Goal: Transaction & Acquisition: Purchase product/service

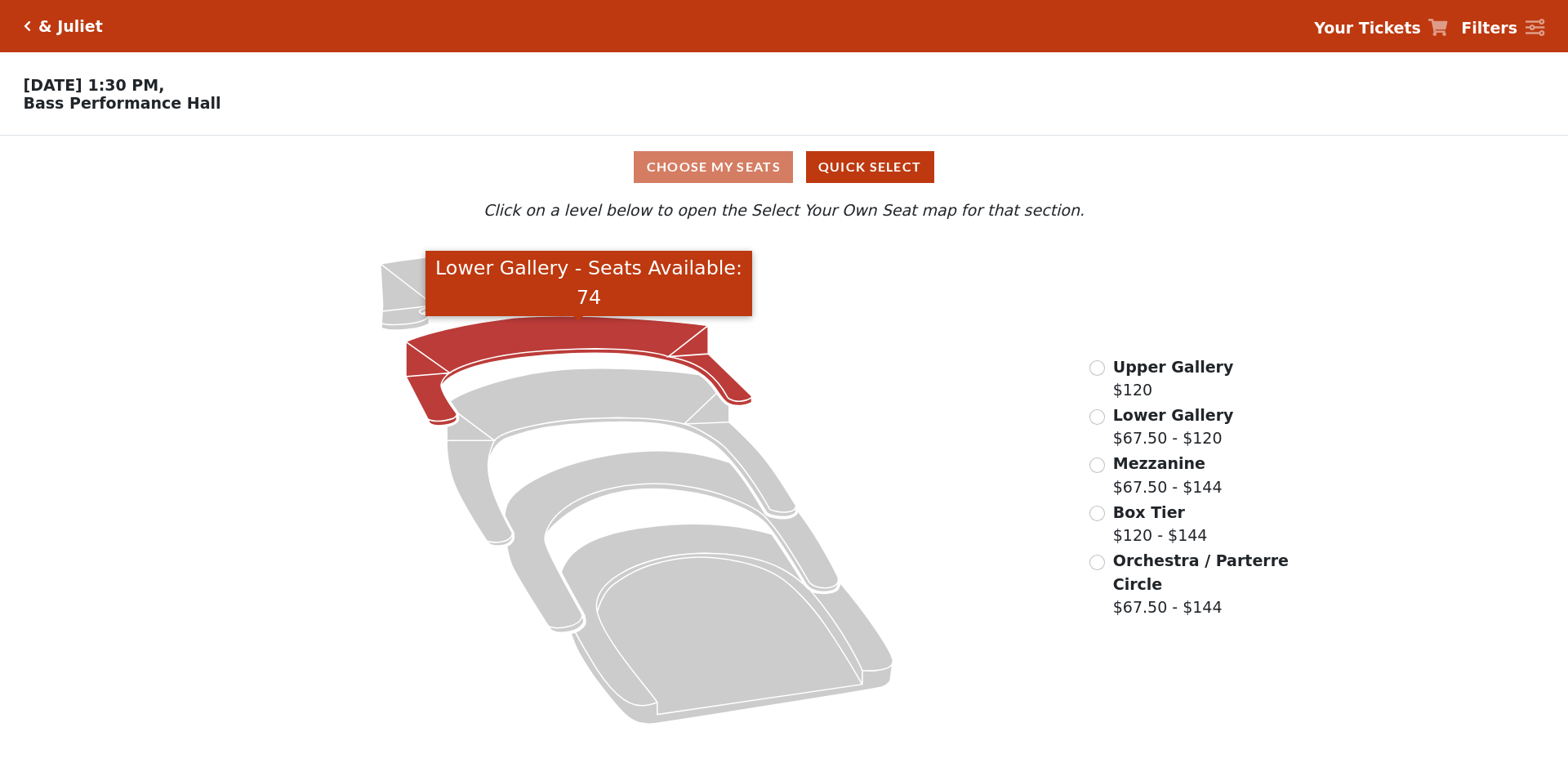
click at [524, 344] on icon "Lower Gallery - Seats Available: 74" at bounding box center [579, 371] width 347 height 109
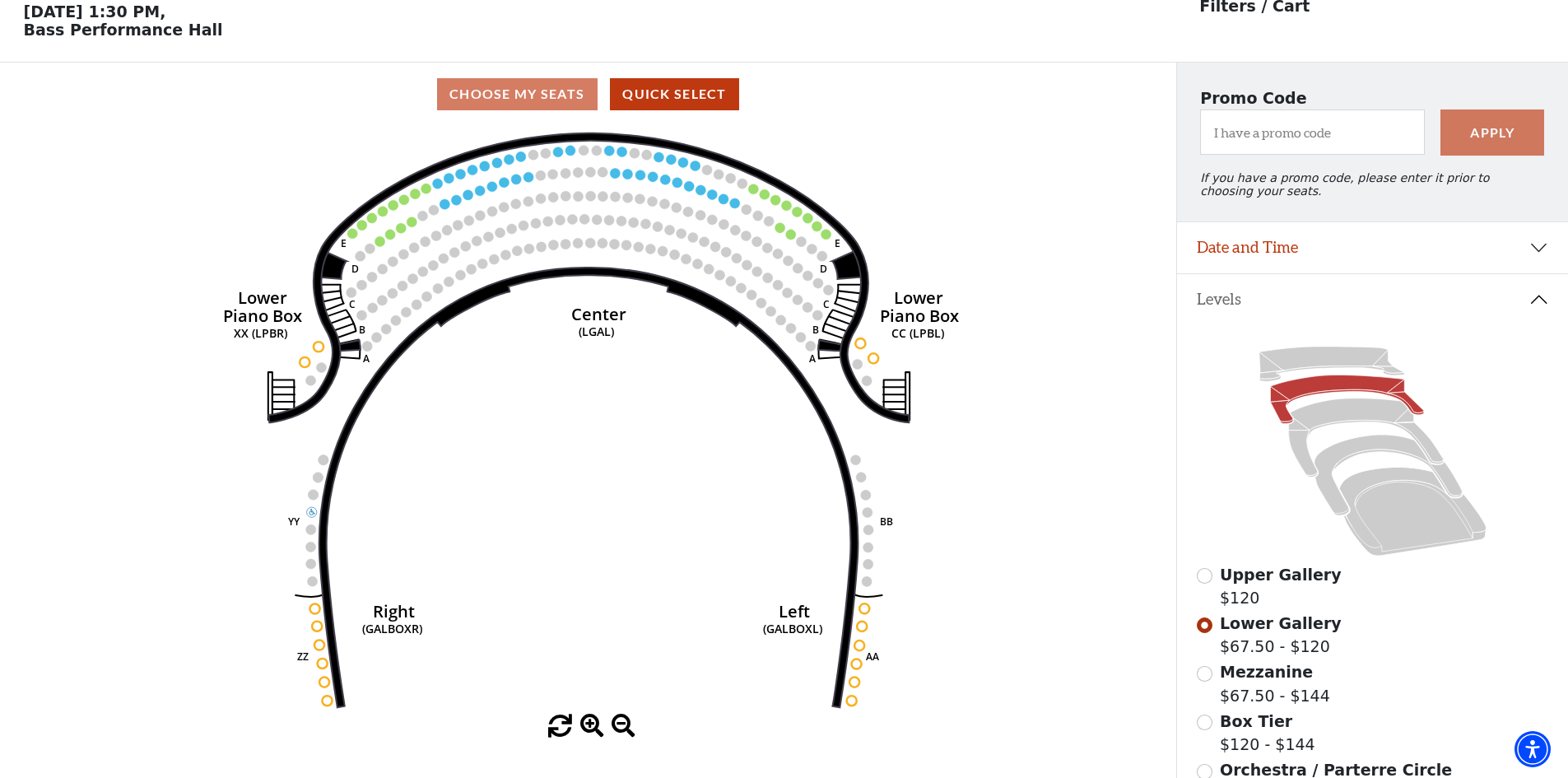
scroll to position [76, 0]
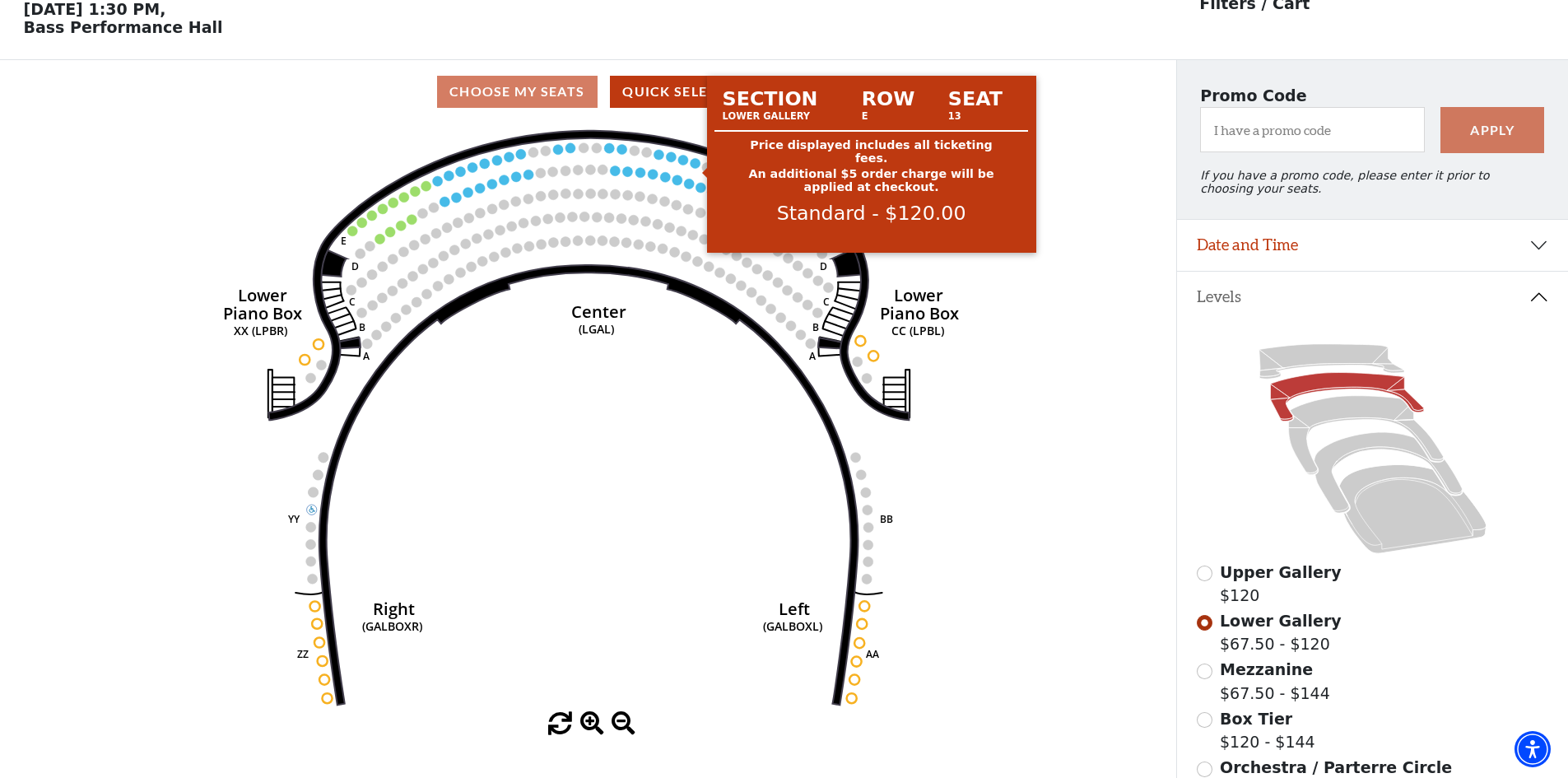
click at [695, 168] on circle at bounding box center [696, 163] width 10 height 10
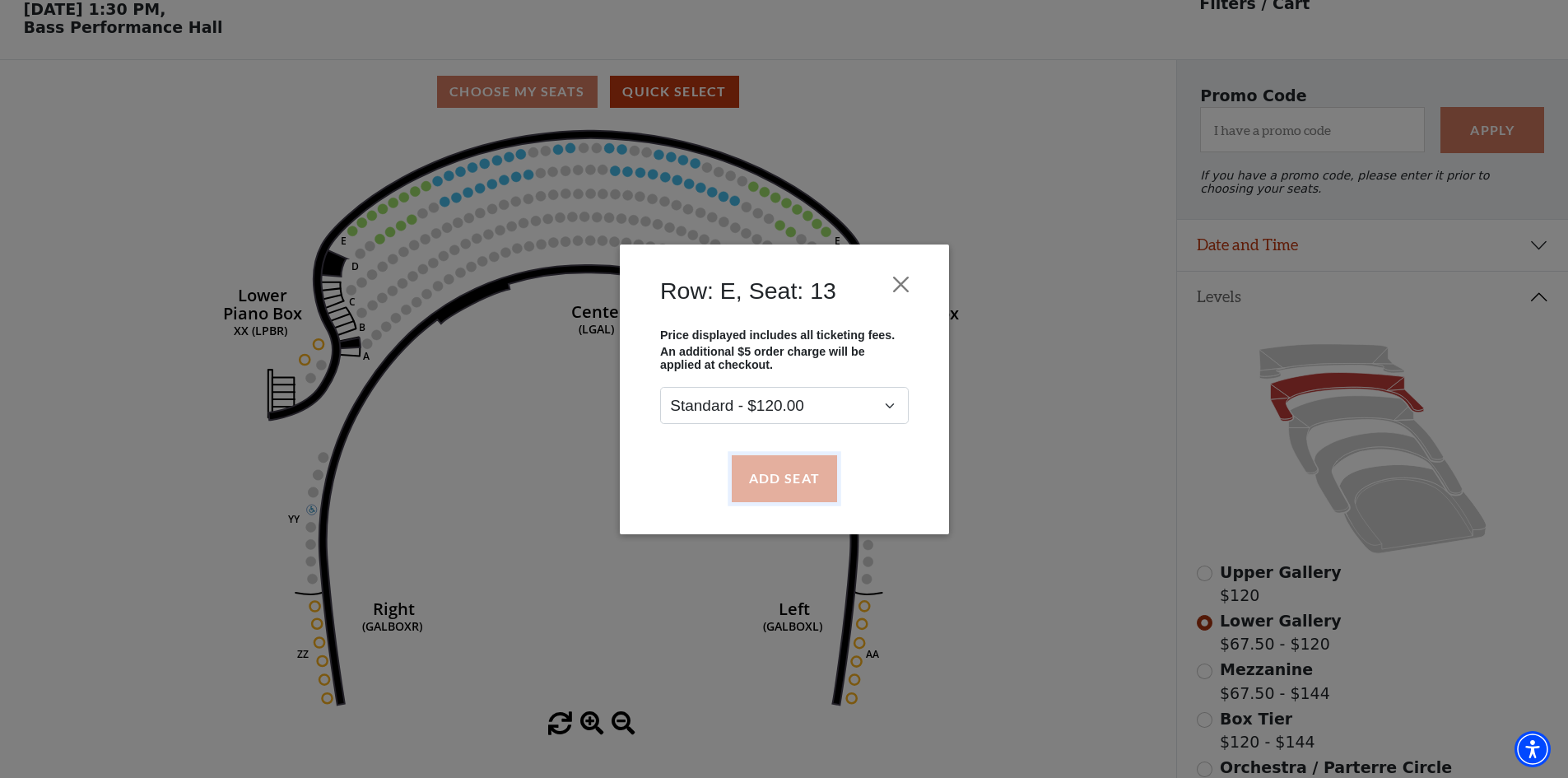
click at [816, 495] on button "Add Seat" at bounding box center [783, 479] width 105 height 46
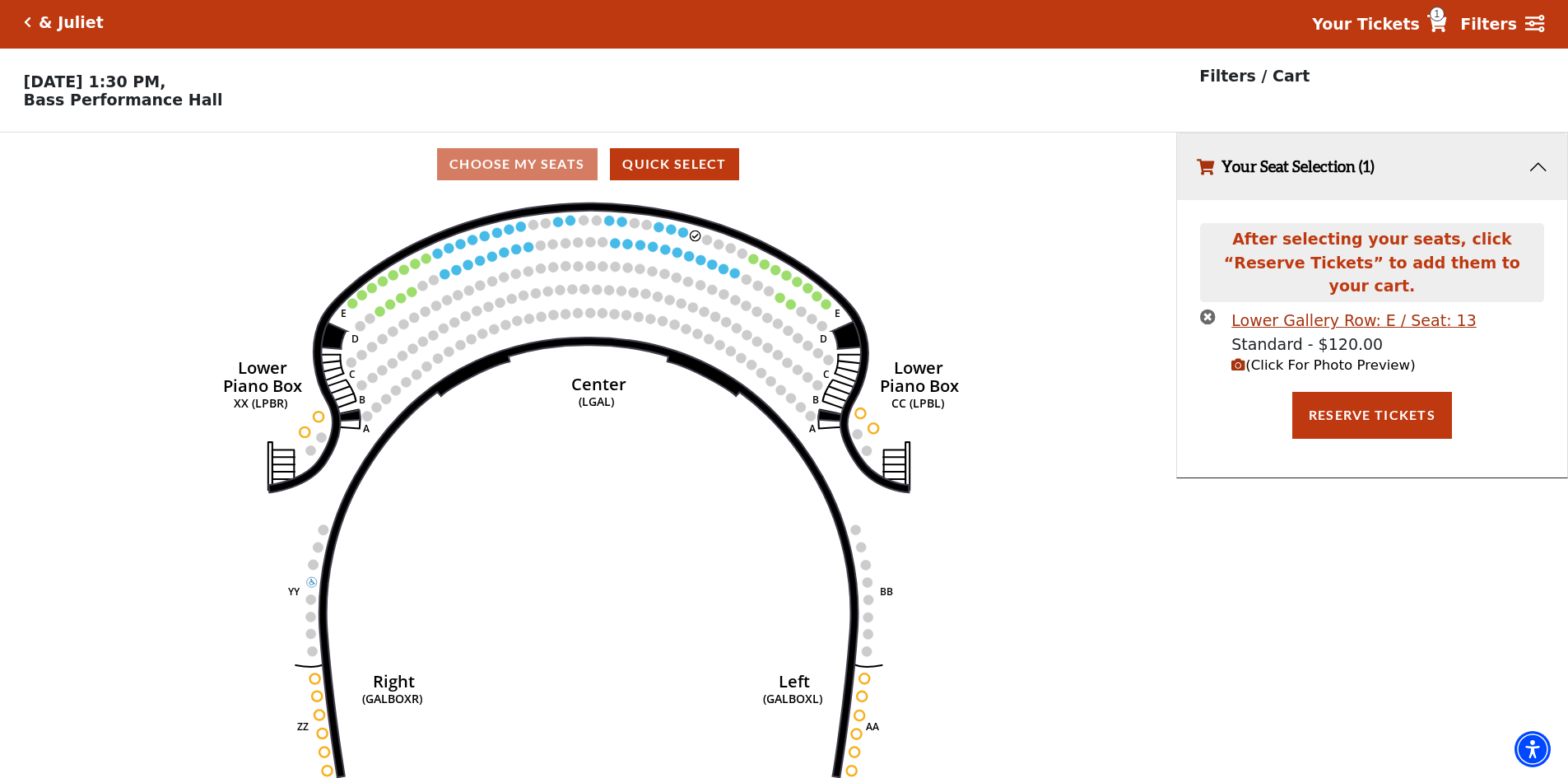
scroll to position [0, 0]
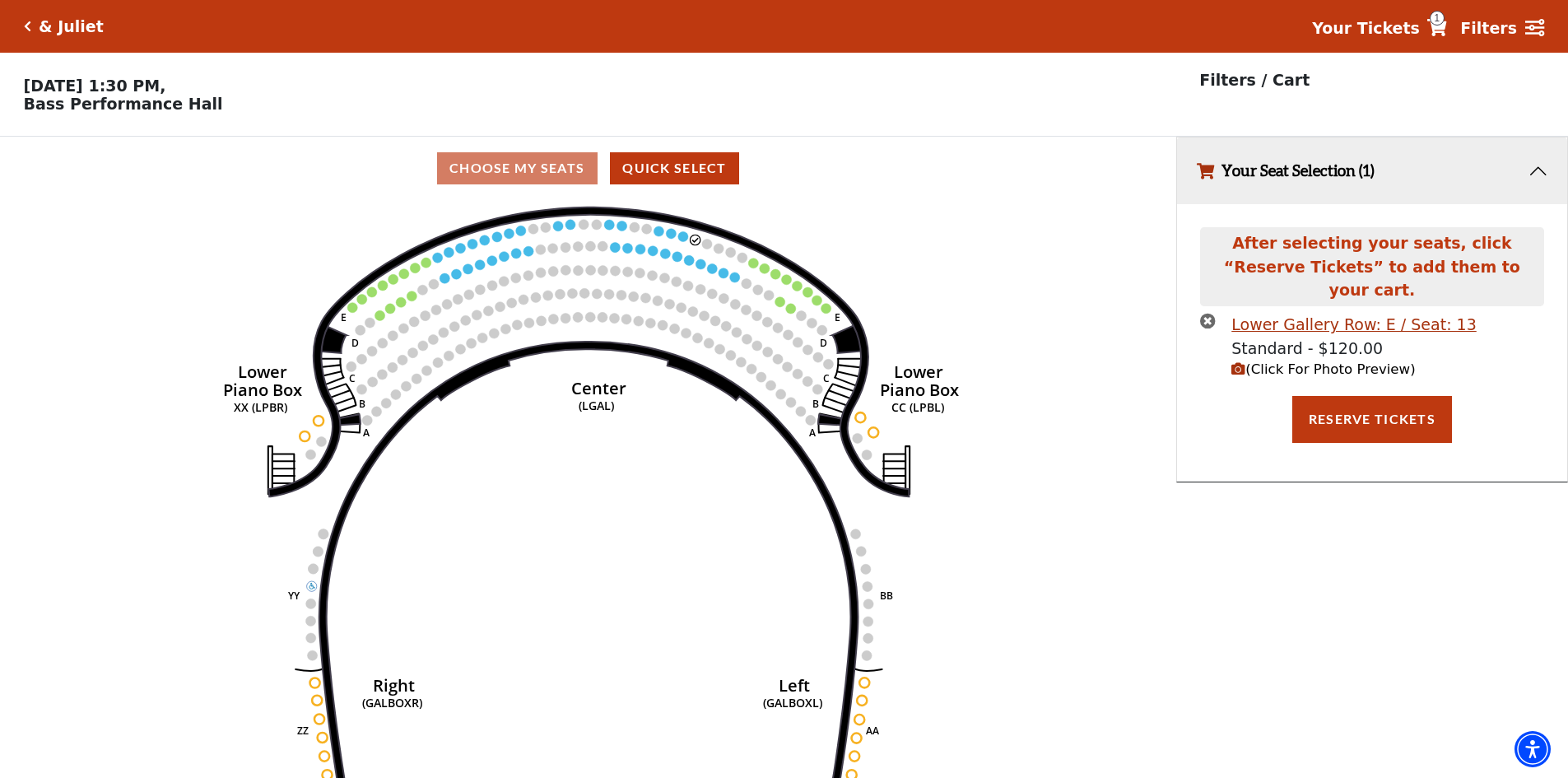
click at [681, 241] on circle at bounding box center [683, 236] width 10 height 10
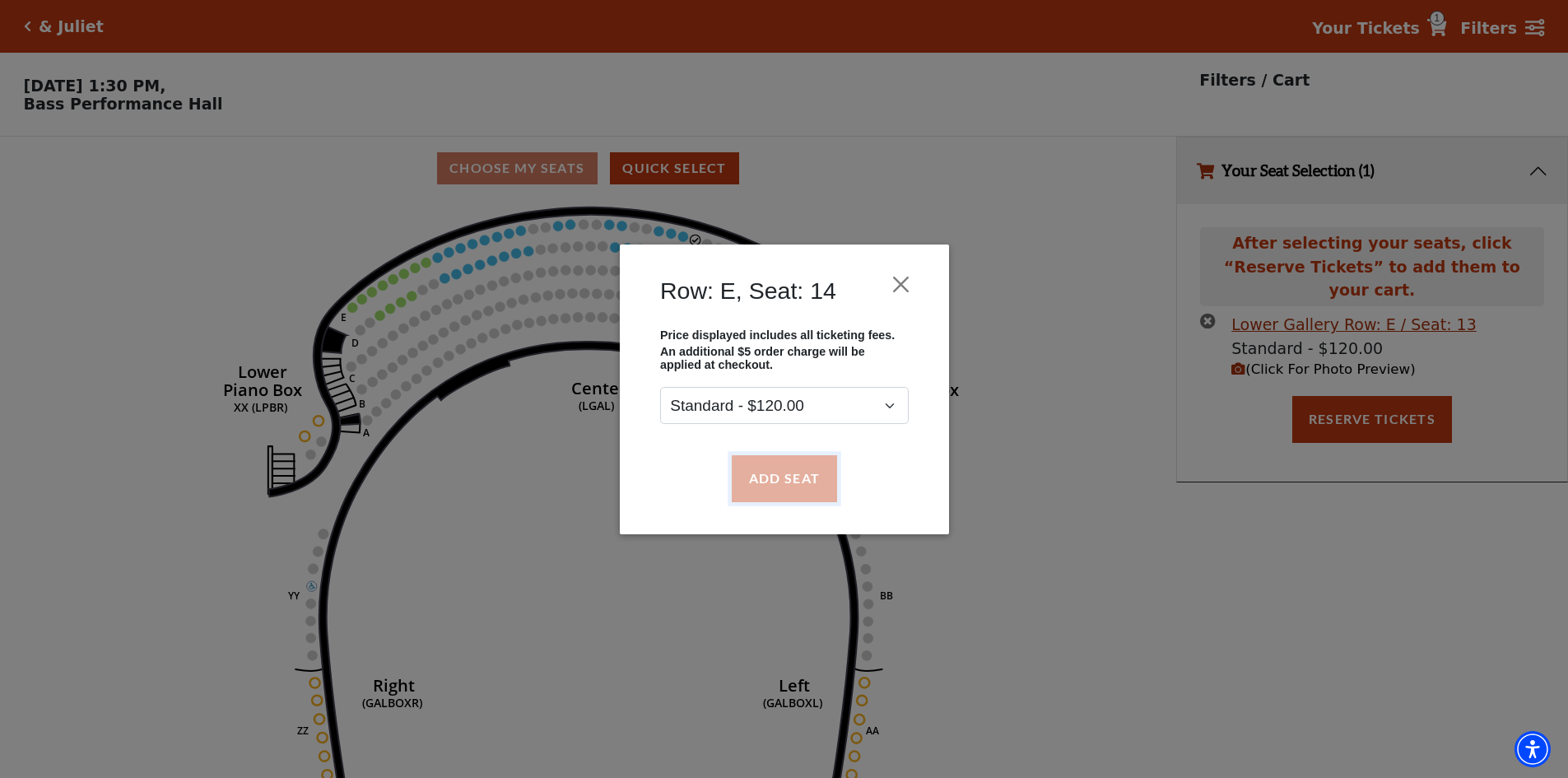
click at [784, 498] on button "Add Seat" at bounding box center [783, 479] width 105 height 46
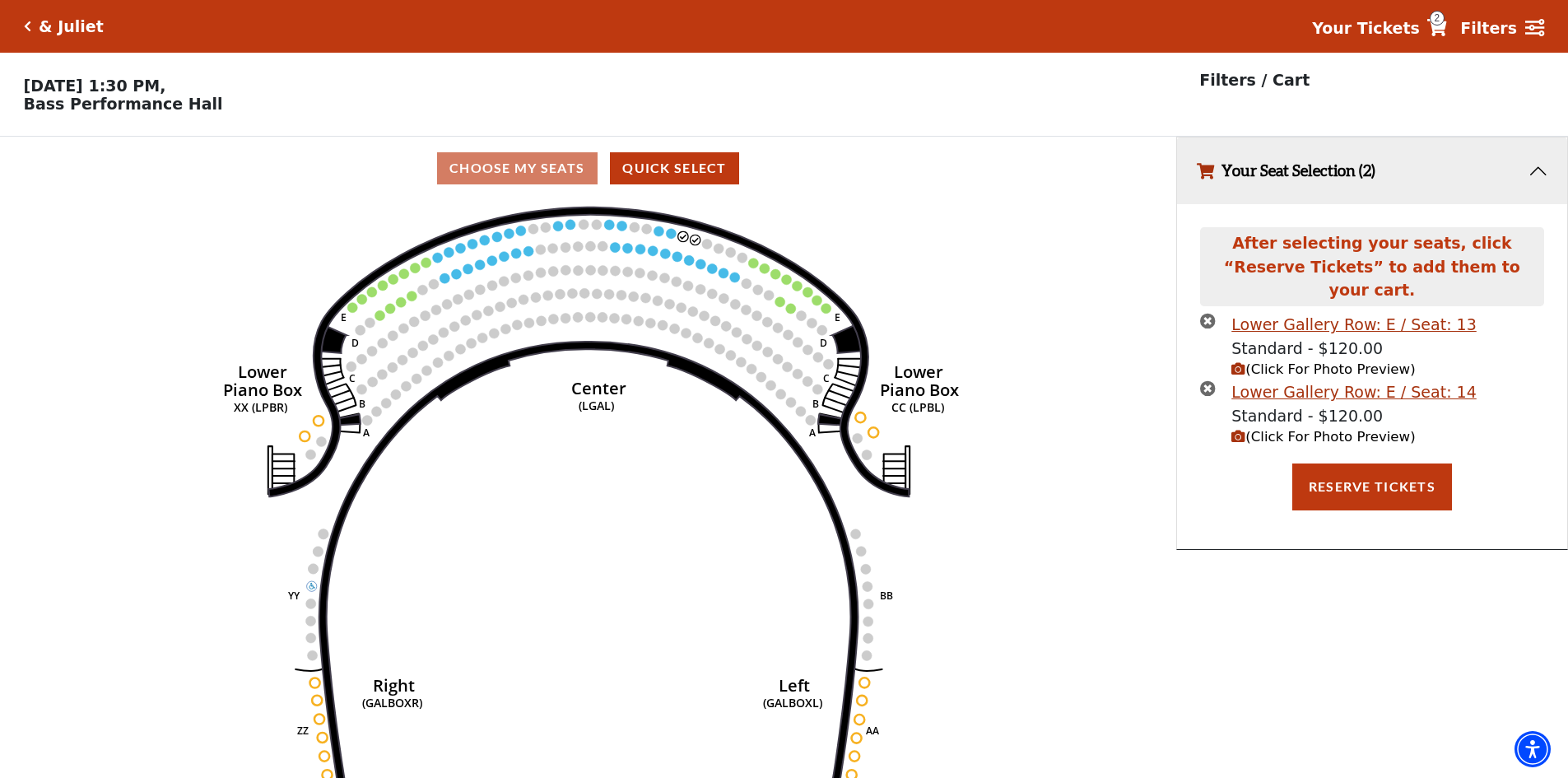
click at [672, 239] on use "Seat Selected" at bounding box center [672, 234] width 12 height 12
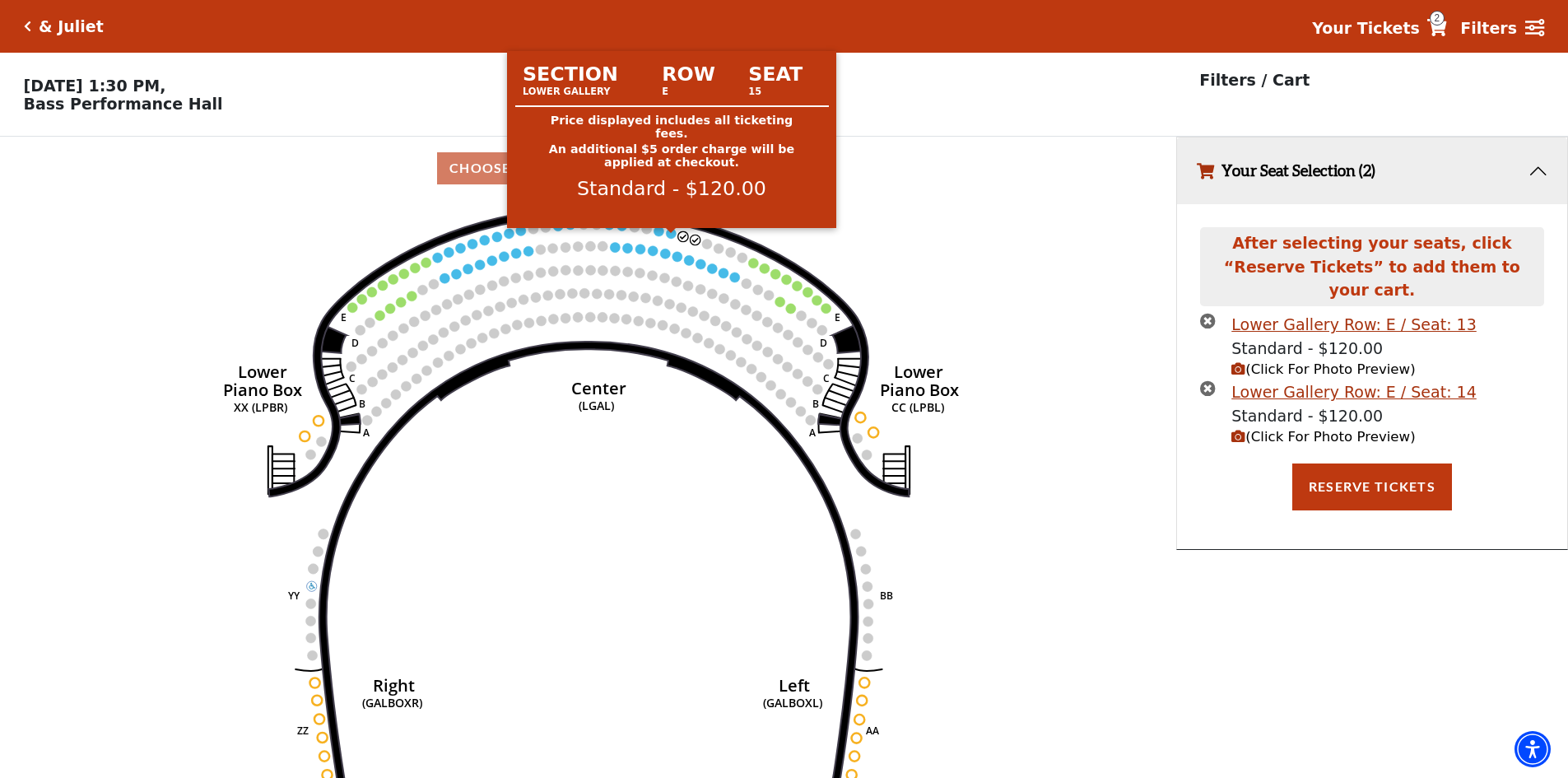
click at [672, 237] on circle at bounding box center [672, 233] width 10 height 10
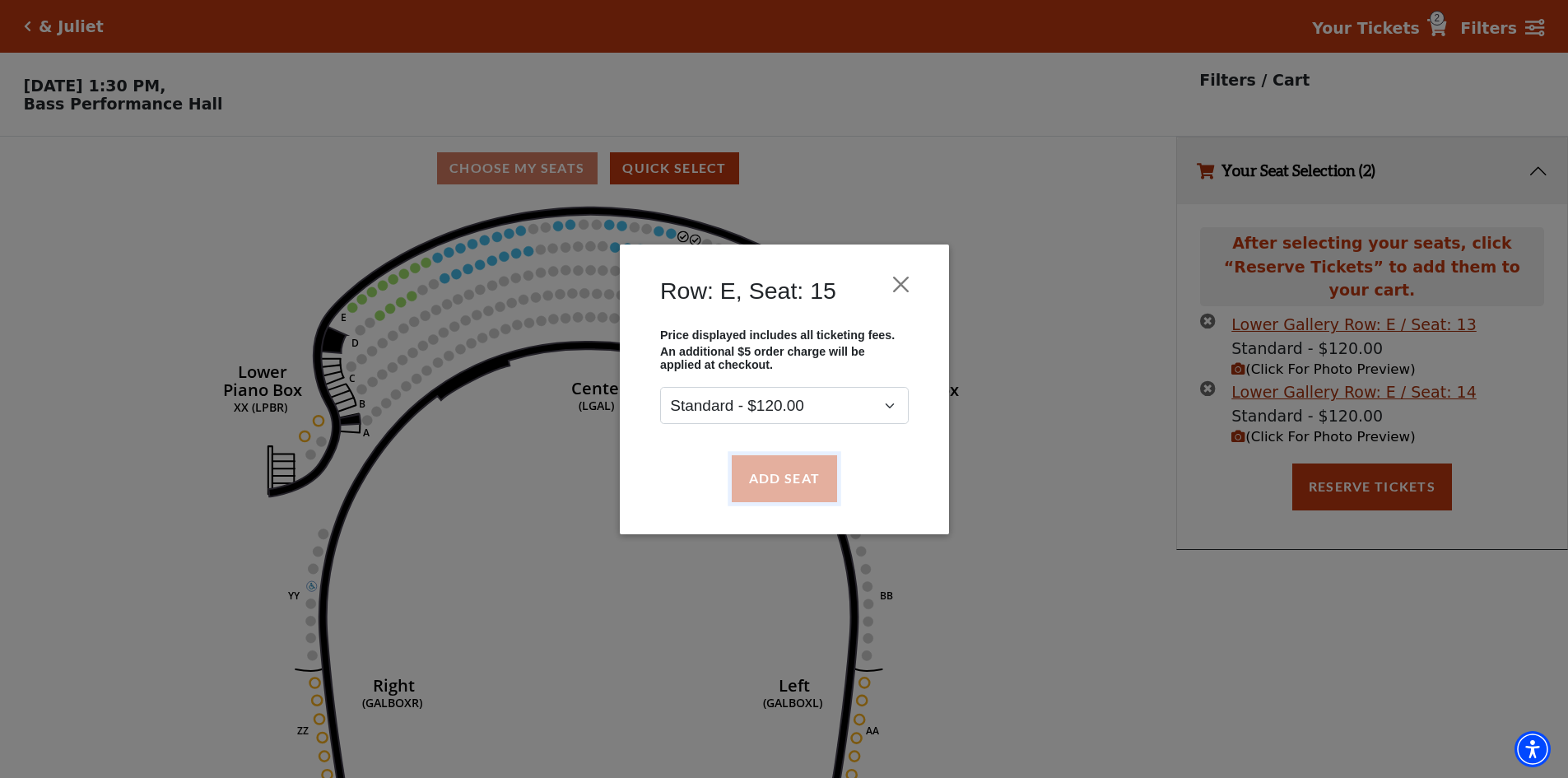
click at [788, 461] on button "Add Seat" at bounding box center [783, 479] width 105 height 46
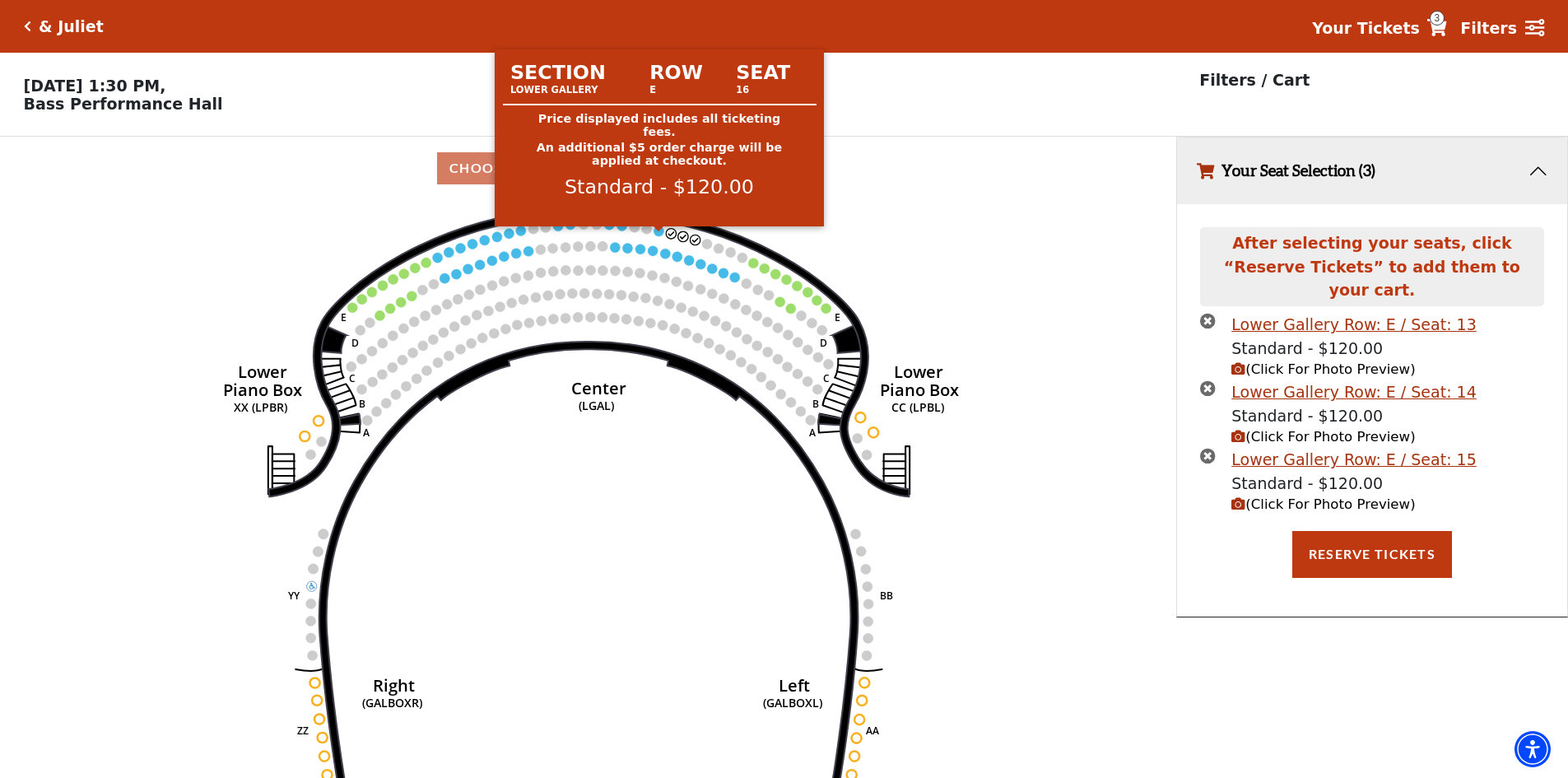
click at [657, 236] on circle at bounding box center [659, 232] width 10 height 10
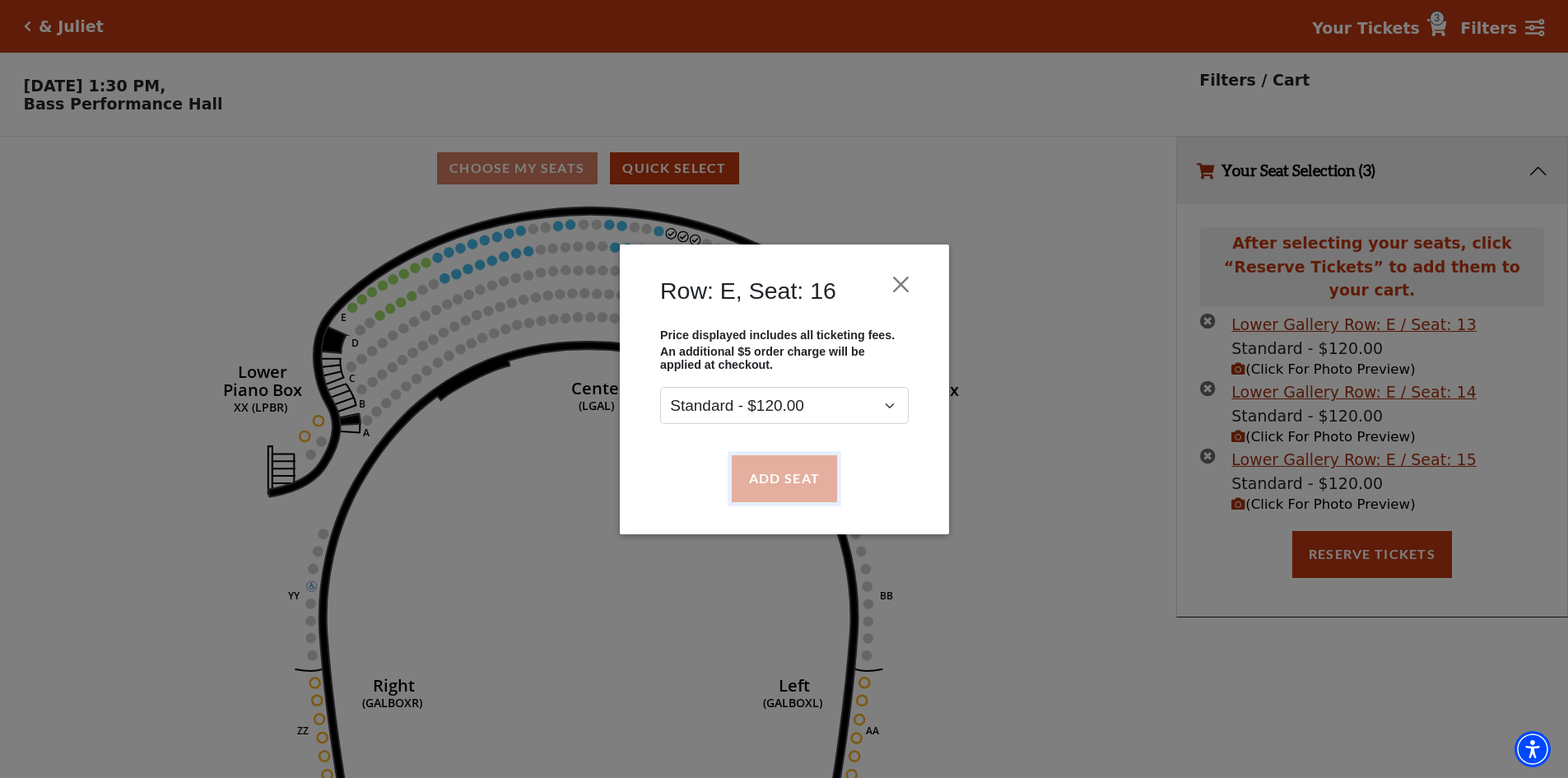
click at [768, 487] on button "Add Seat" at bounding box center [783, 479] width 105 height 46
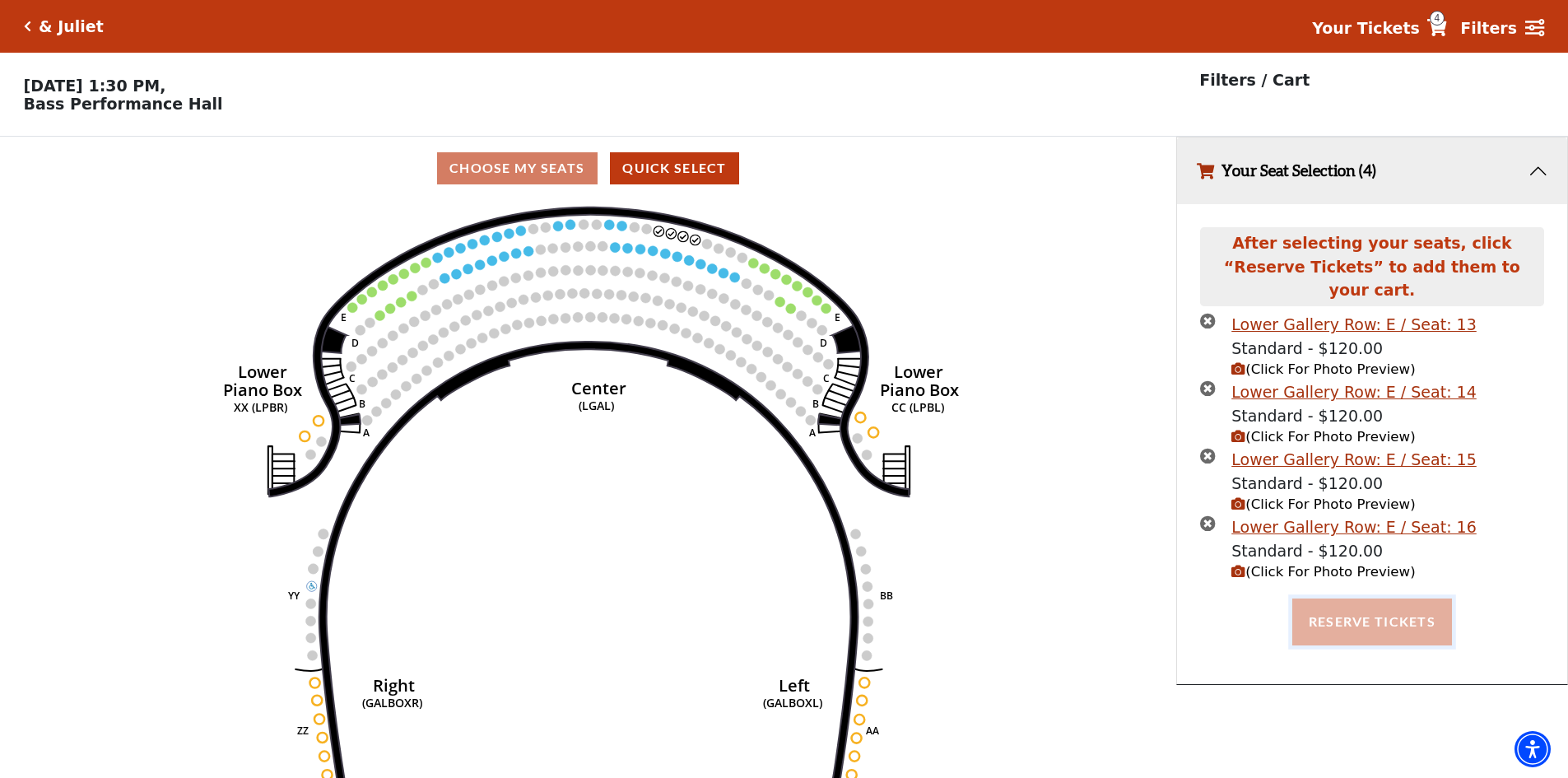
click at [1361, 598] on button "Reserve Tickets" at bounding box center [1371, 622] width 159 height 46
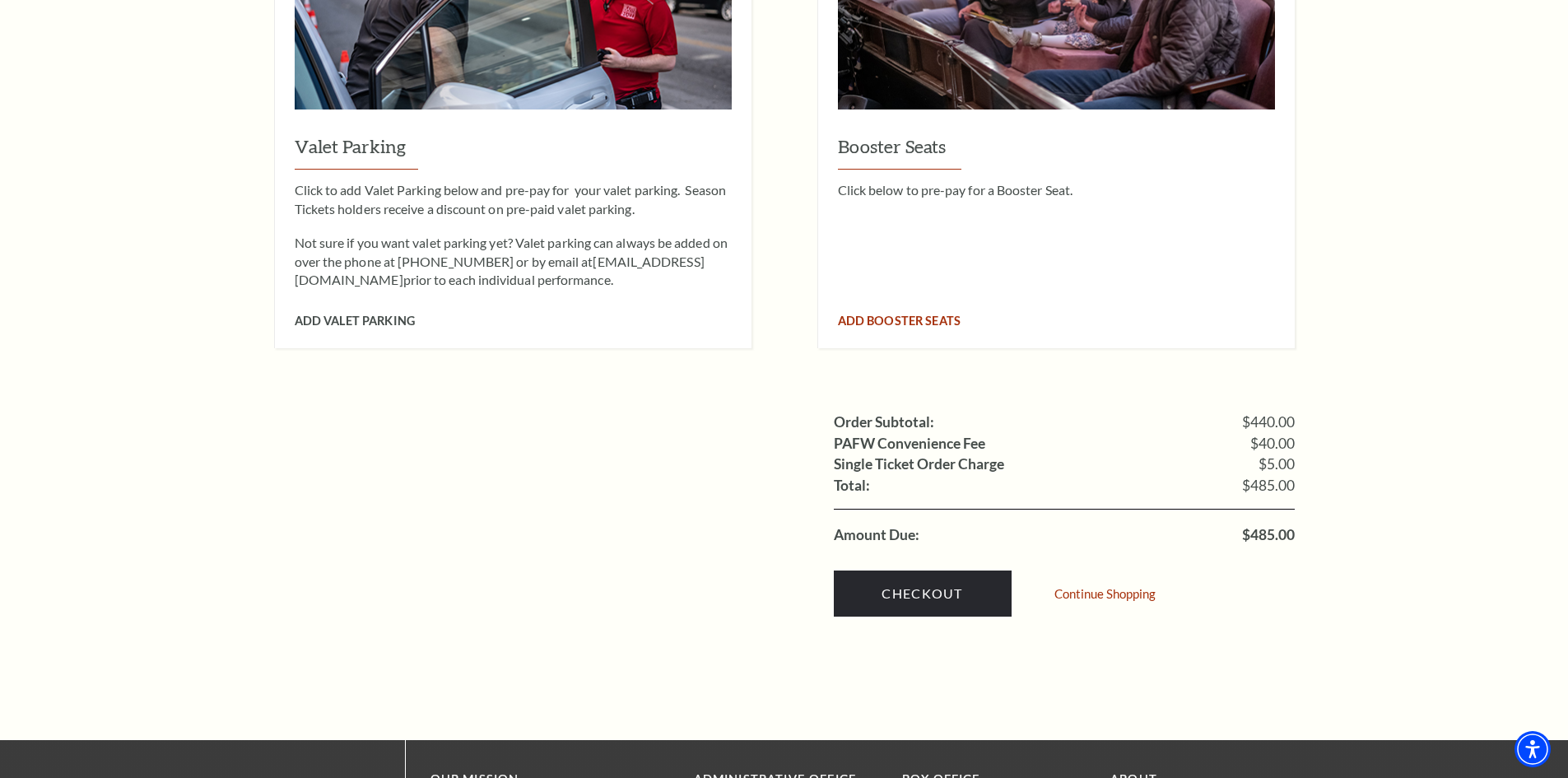
scroll to position [1482, 0]
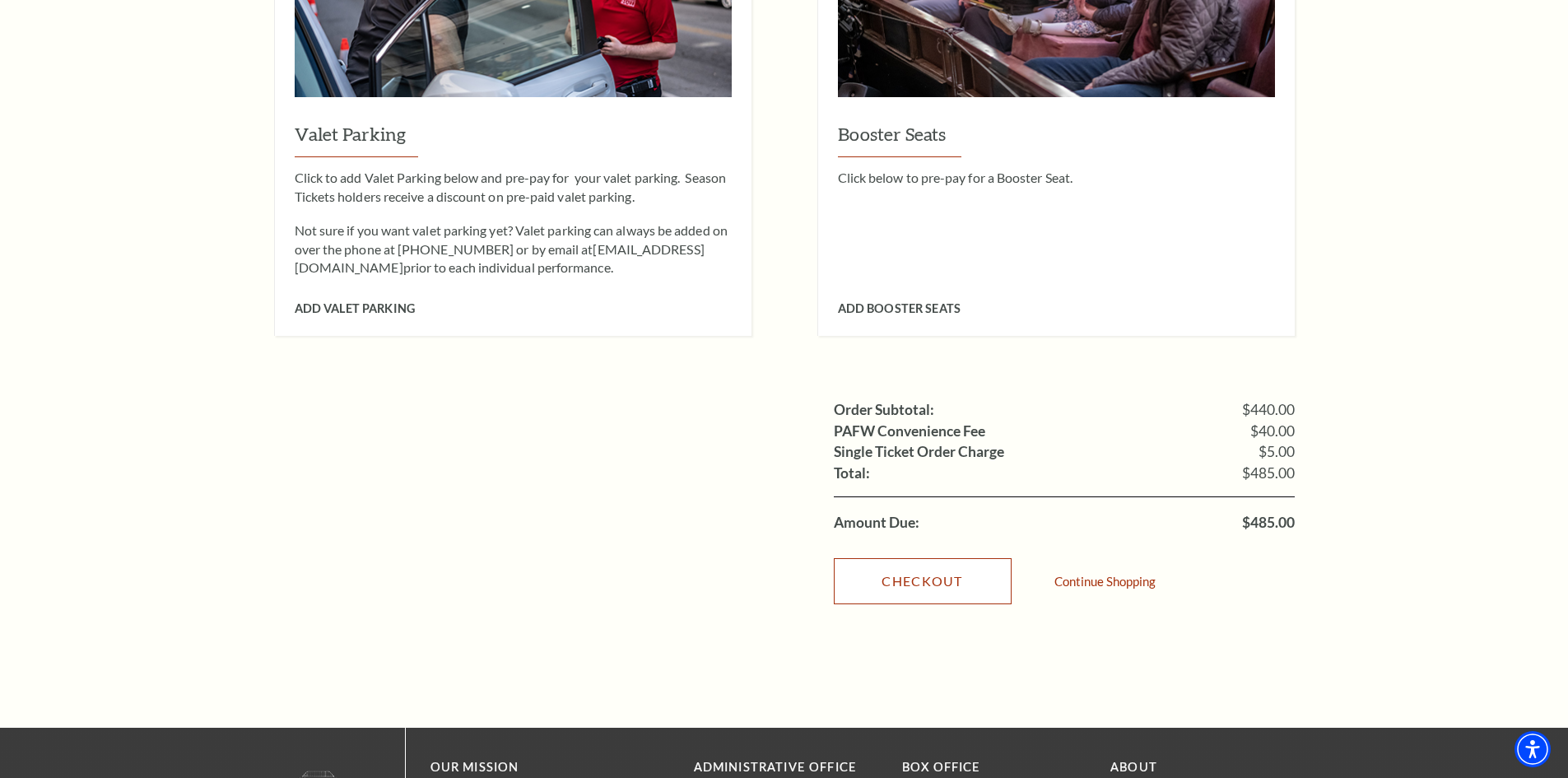
click at [933, 558] on link "Checkout" at bounding box center [922, 581] width 178 height 46
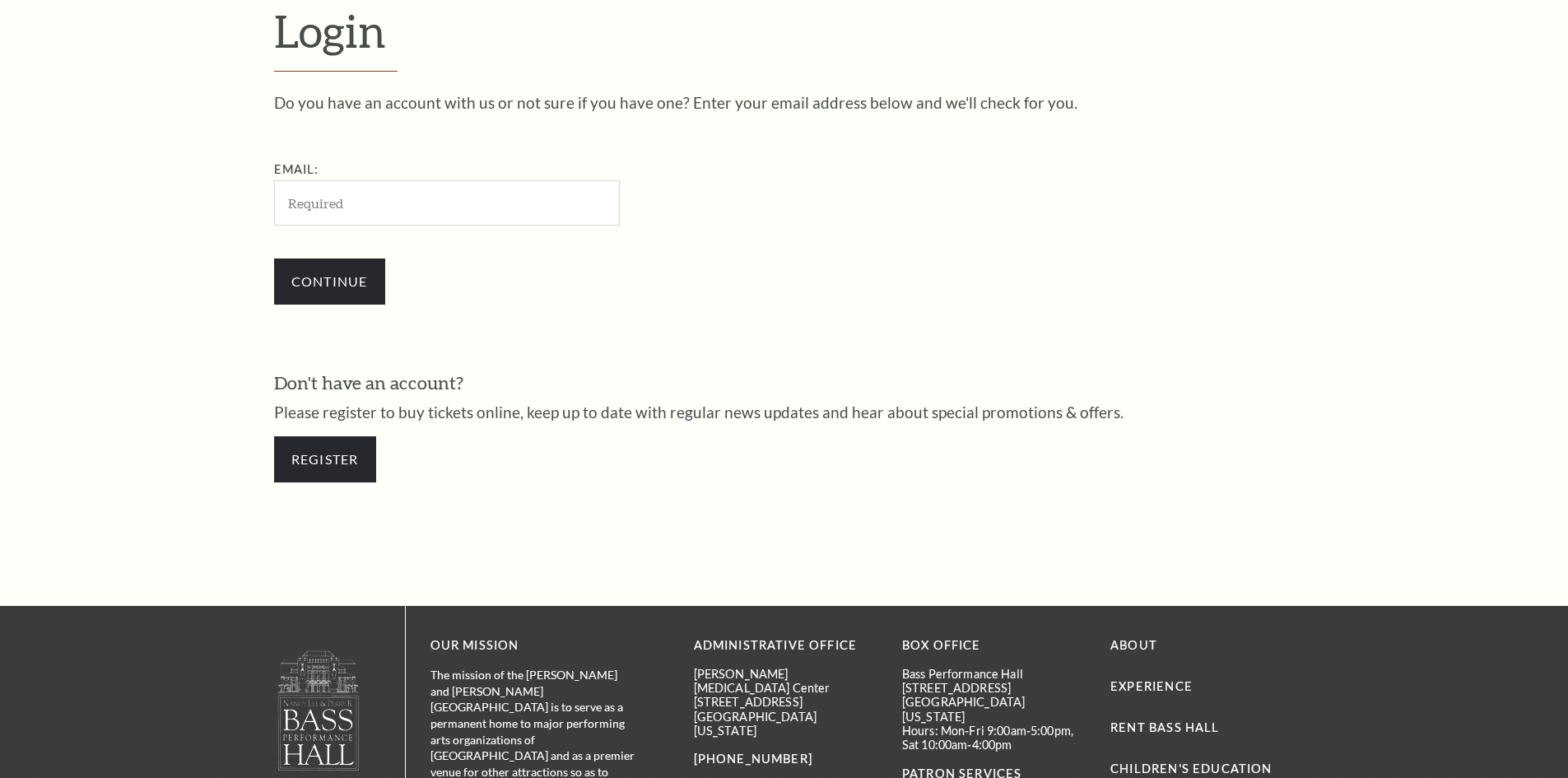
scroll to position [551, 0]
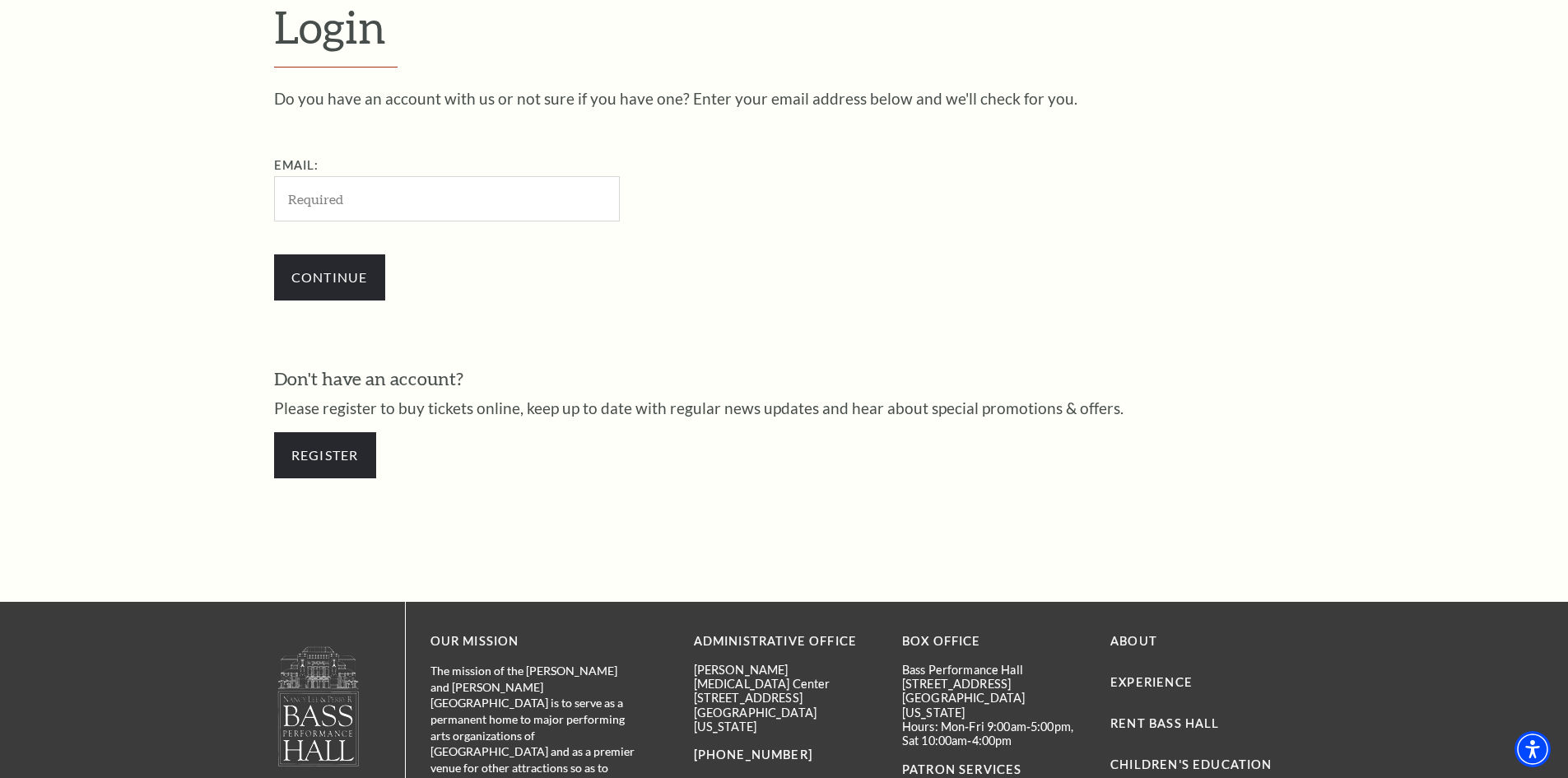
click at [349, 205] on input "Email:" at bounding box center [447, 199] width 345 height 45
type input "[EMAIL_ADDRESS][DOMAIN_NAME]"
click at [367, 264] on input "Continue" at bounding box center [329, 278] width 111 height 46
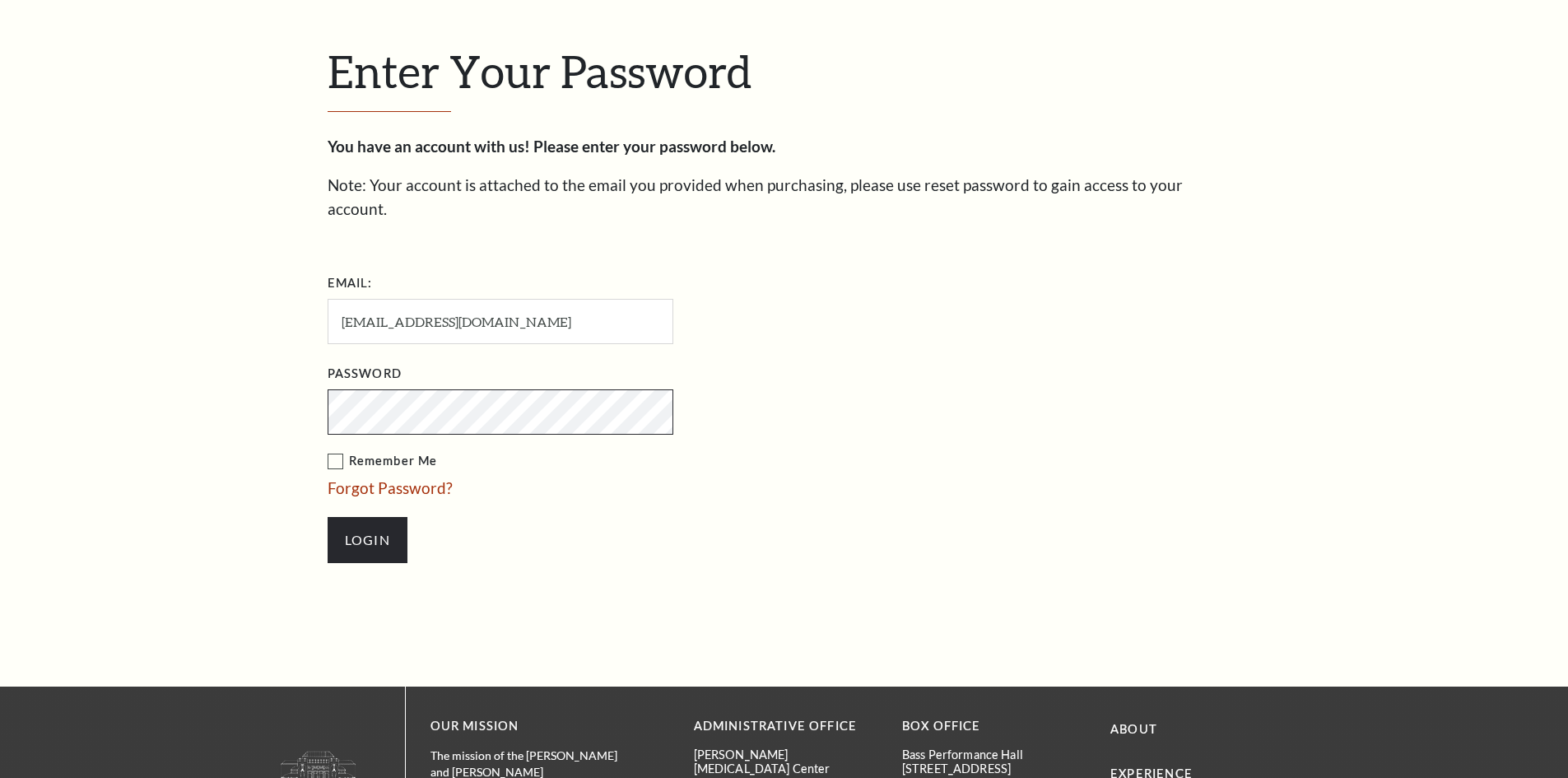
scroll to position [567, 0]
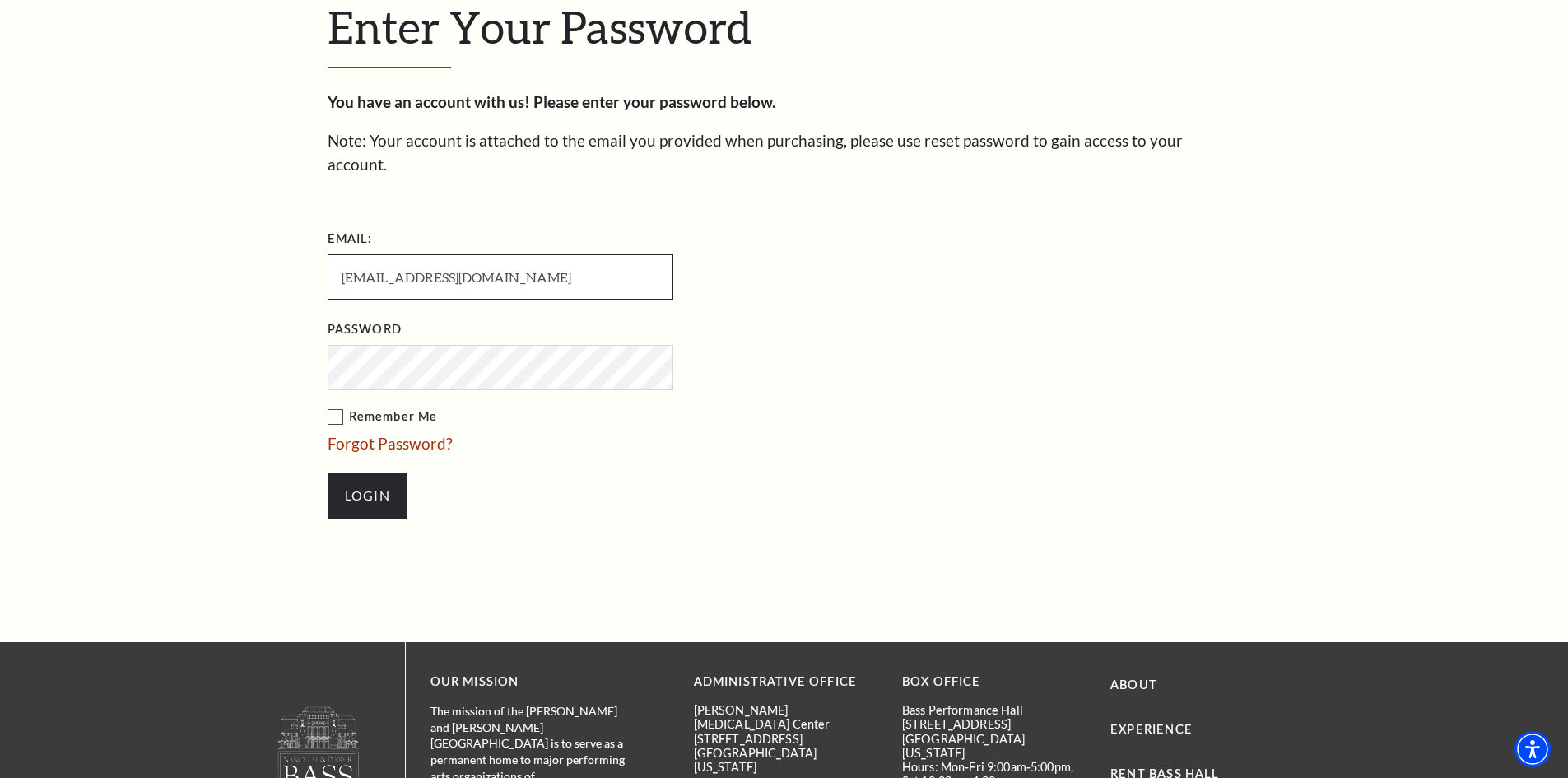
drag, startPoint x: 551, startPoint y: 253, endPoint x: 236, endPoint y: 250, distance: 315.0
click at [236, 250] on div "Enter Your Password You have an account with us! Please enter your password bel…" at bounding box center [784, 267] width 1568 height 749
click at [470, 265] on input "Email:" at bounding box center [500, 277] width 345 height 45
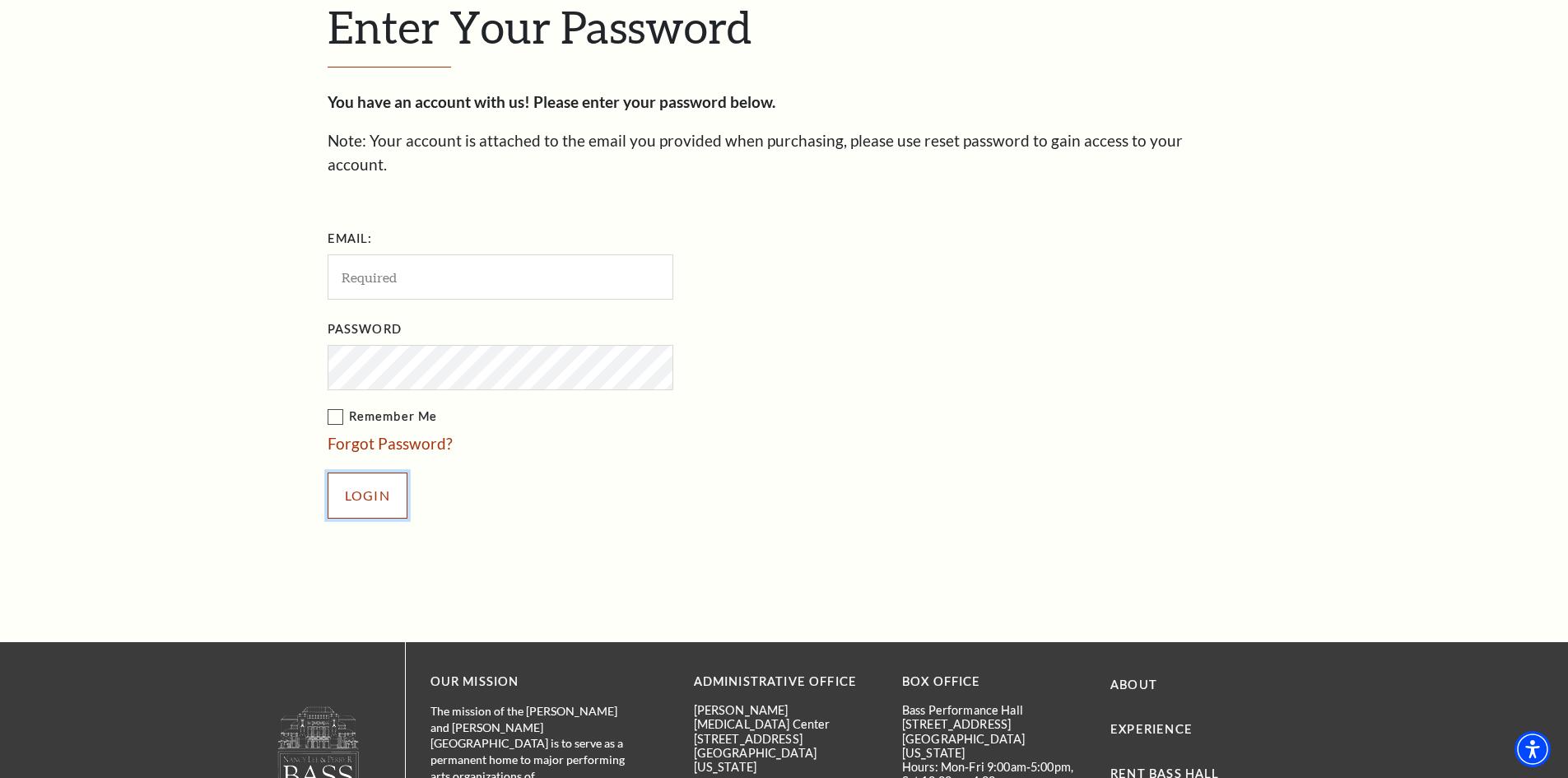
click at [376, 484] on input "Login" at bounding box center [367, 496] width 80 height 46
